Goal: Transaction & Acquisition: Purchase product/service

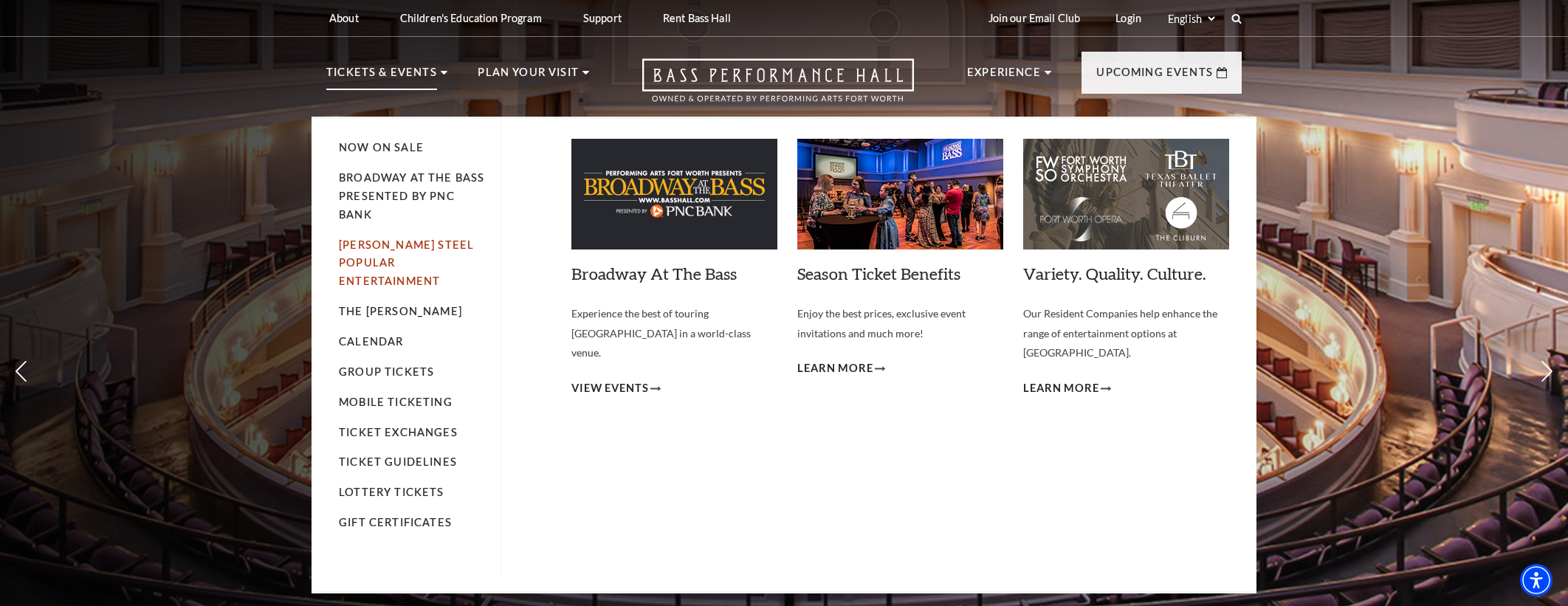
click at [372, 249] on link "[PERSON_NAME] Steel Popular Entertainment" at bounding box center [406, 263] width 135 height 50
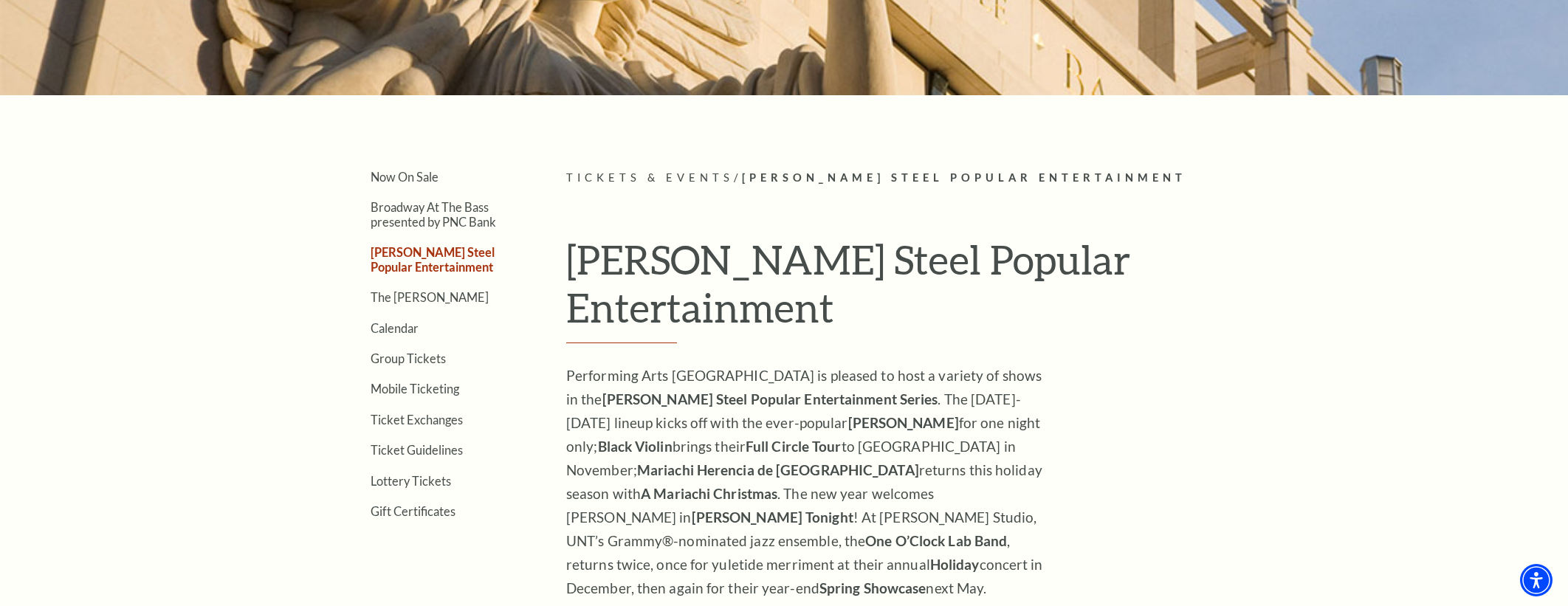
scroll to position [351, 0]
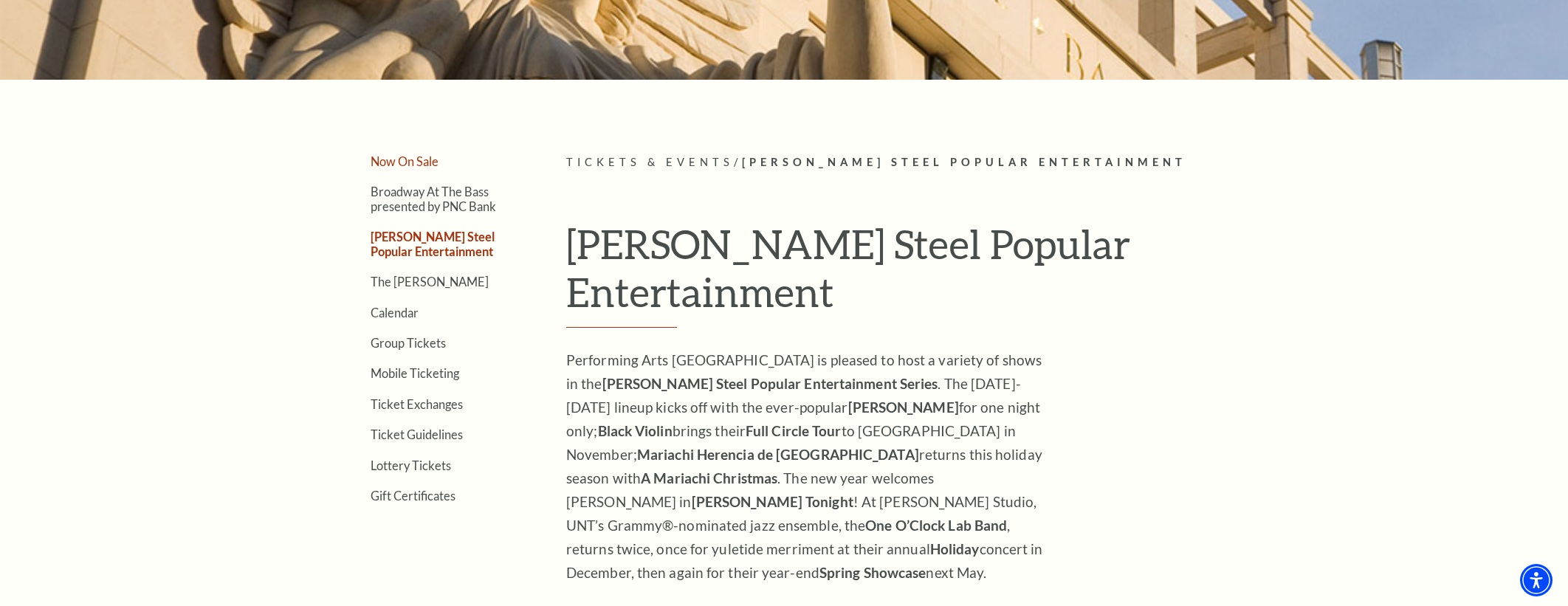
click at [414, 165] on link "Now On Sale" at bounding box center [405, 161] width 68 height 14
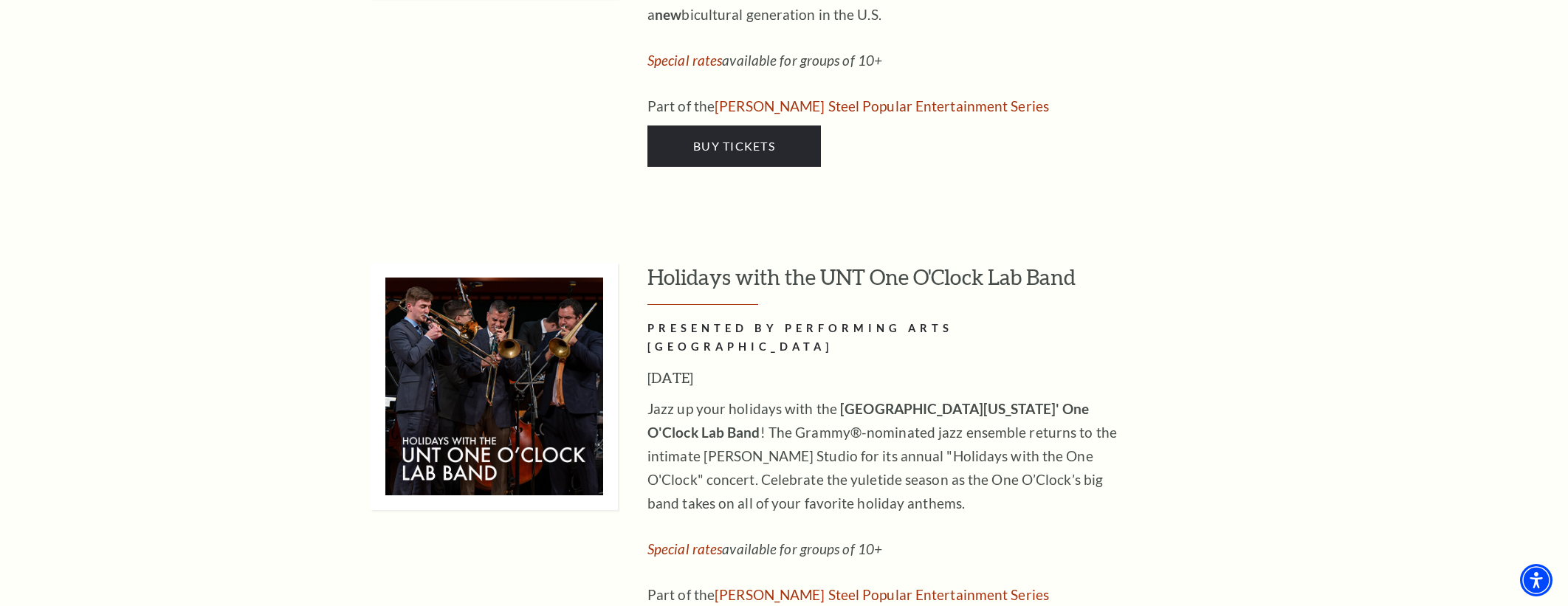
scroll to position [4922, 0]
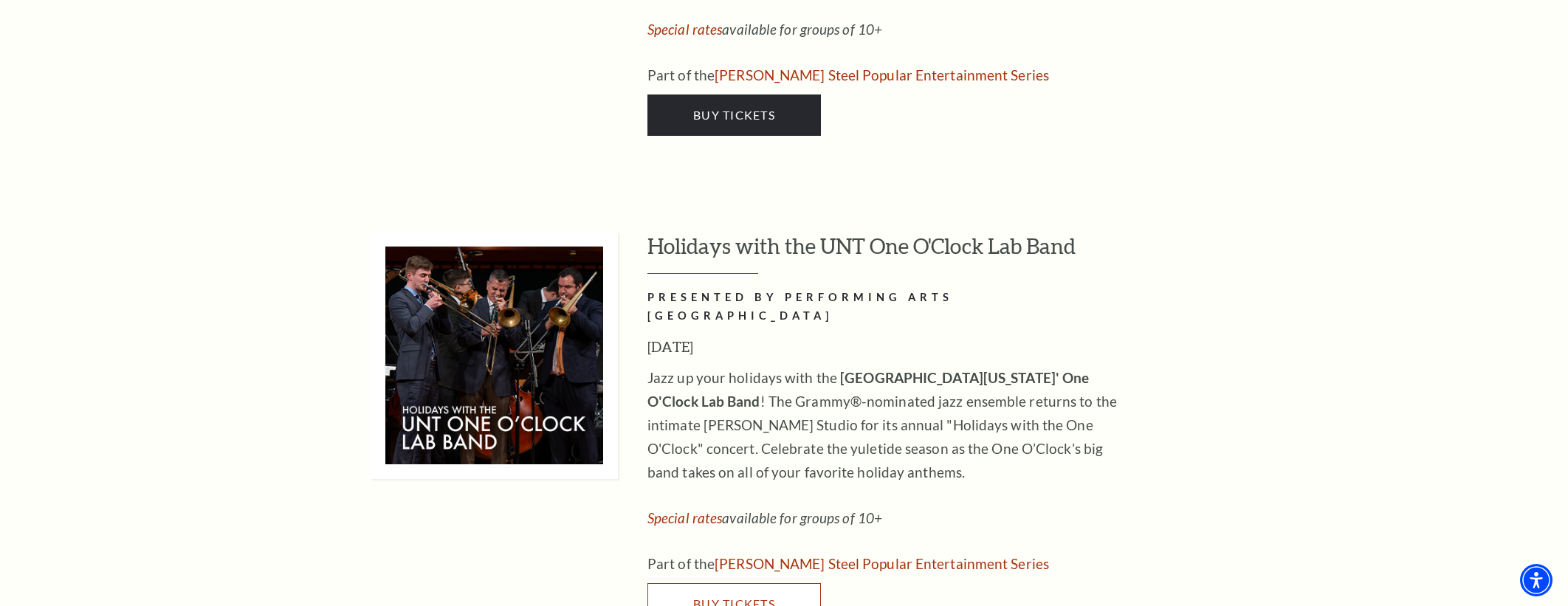
click at [697, 597] on span "Buy Tickets" at bounding box center [734, 604] width 82 height 14
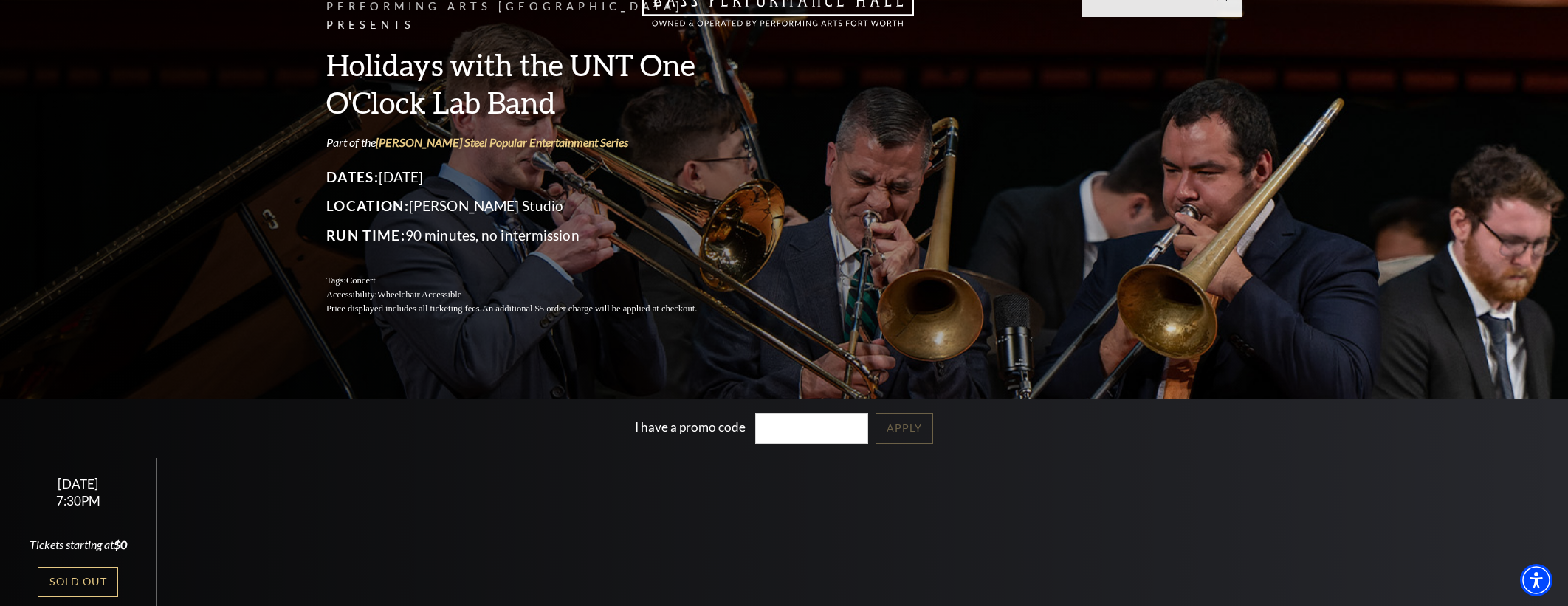
scroll to position [230, 0]
